Goal: Task Accomplishment & Management: Manage account settings

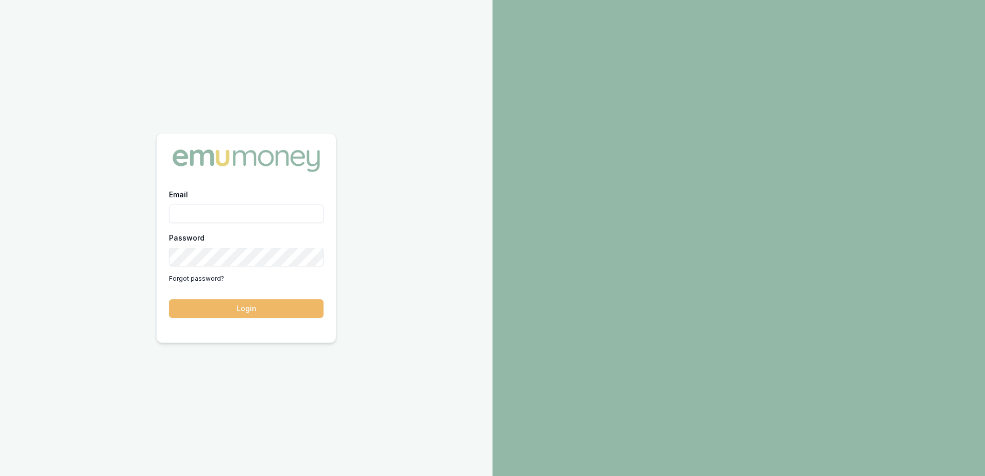
type input "[EMAIL_ADDRESS][DOMAIN_NAME]"
click at [260, 307] on button "Login" at bounding box center [246, 308] width 154 height 19
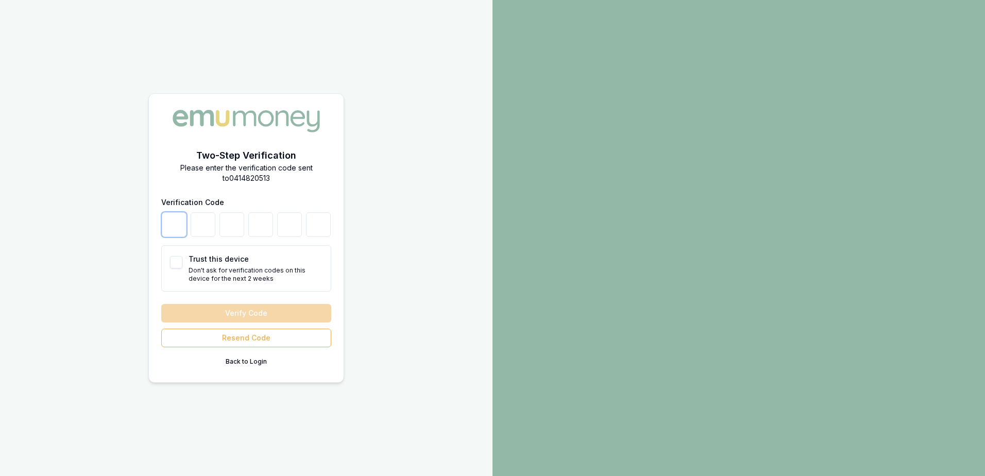
click at [184, 231] on input "number" at bounding box center [174, 224] width 25 height 25
type input "8"
type input "4"
type input "9"
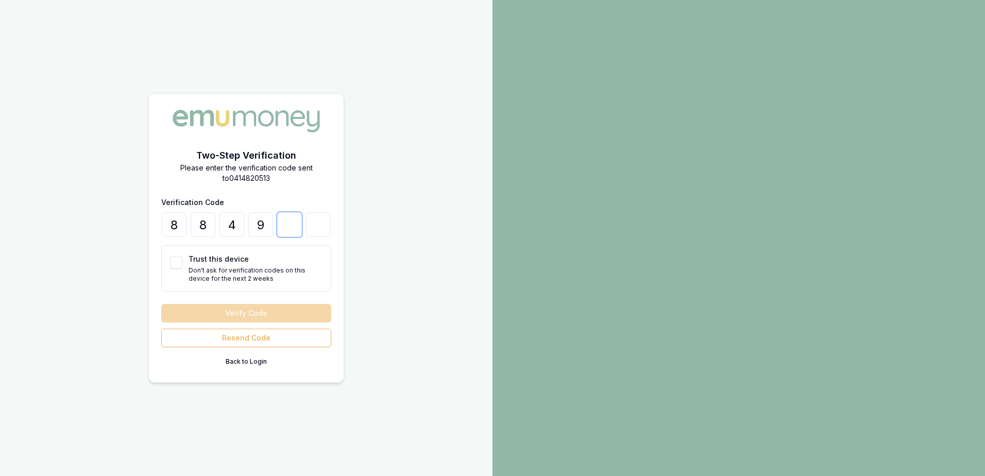
type input "2"
type input "6"
click at [161, 304] on button "Verify Code" at bounding box center [246, 313] width 170 height 19
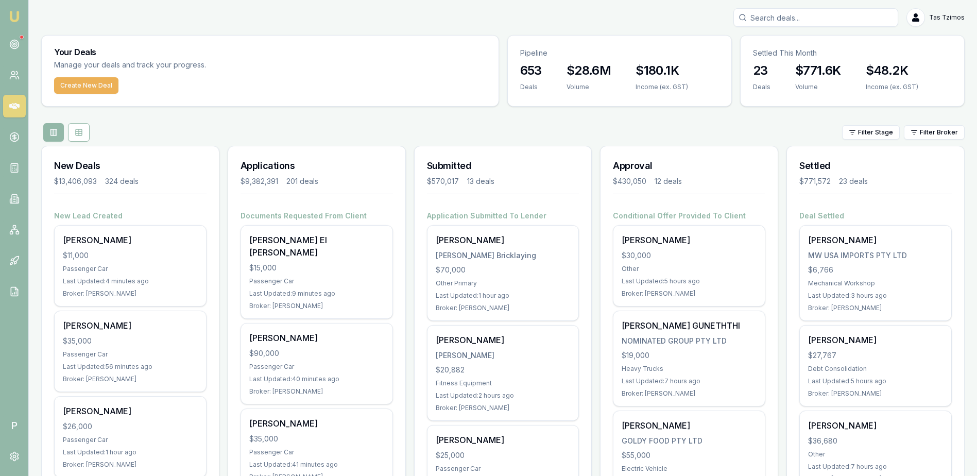
click at [955, 18] on html "Emu Broker P Tas Tzimos Toggle Menu Your Deals Manage your deals and track your…" at bounding box center [488, 238] width 977 height 476
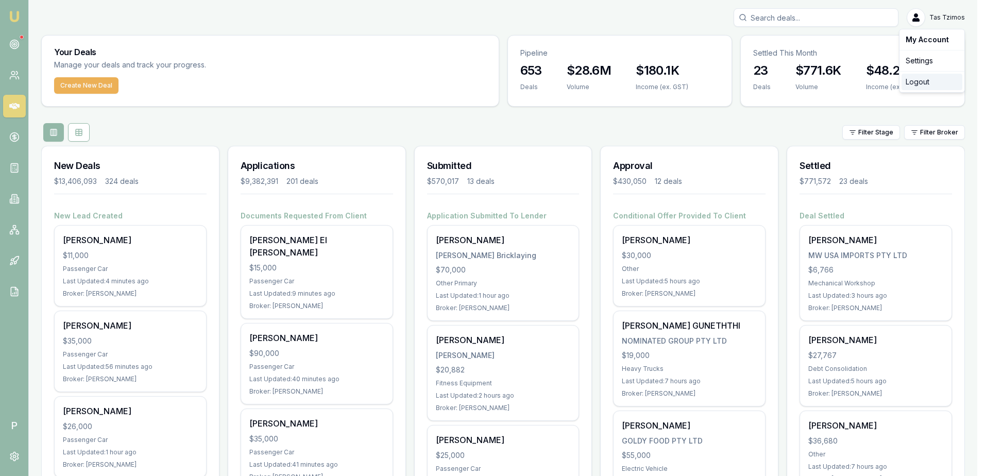
click at [930, 84] on div "Logout" at bounding box center [931, 82] width 61 height 16
